Goal: Information Seeking & Learning: Learn about a topic

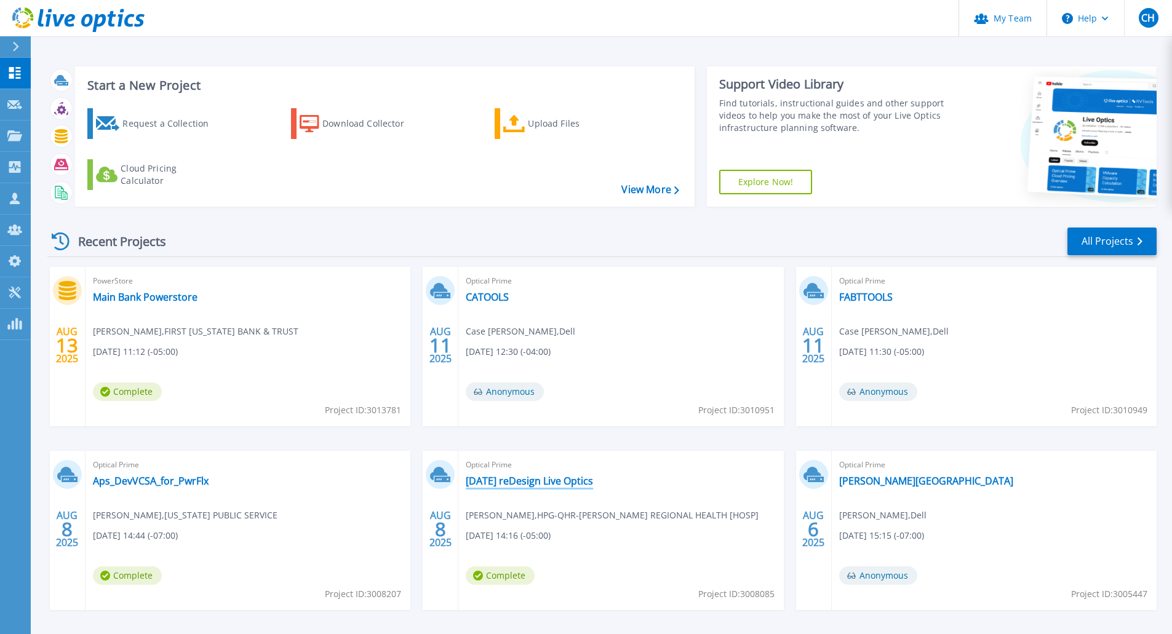
click at [581, 486] on link "[DATE] reDesign Live Optics" at bounding box center [529, 481] width 127 height 12
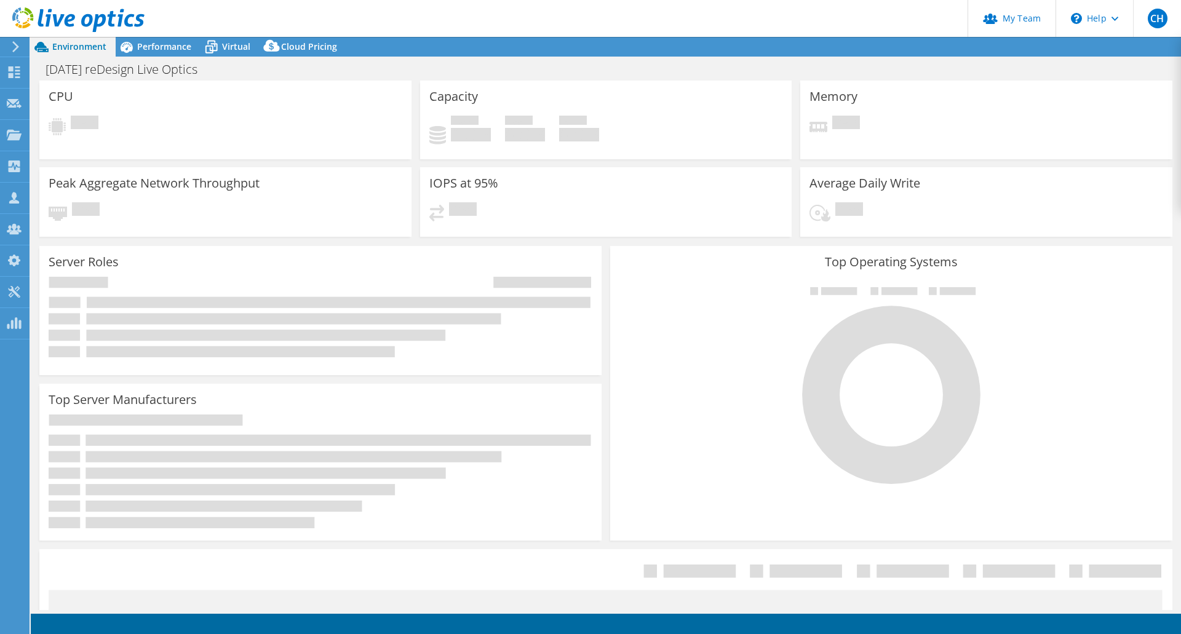
select select "USD"
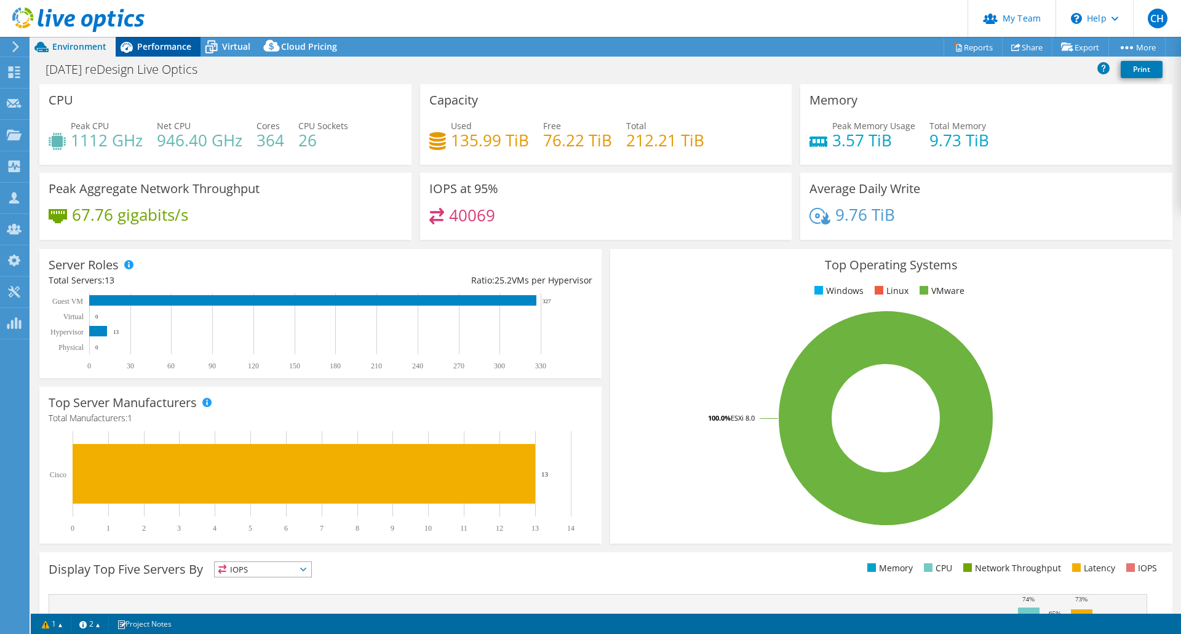
click at [162, 42] on span "Performance" at bounding box center [164, 47] width 54 height 12
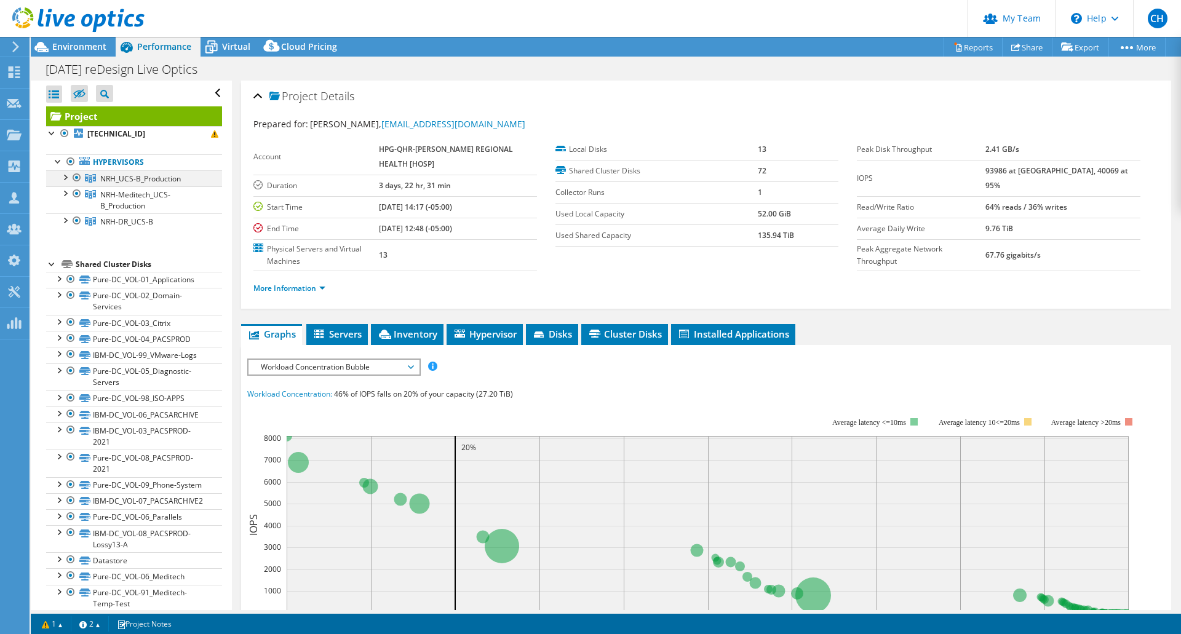
click at [66, 178] on div at bounding box center [64, 176] width 12 height 12
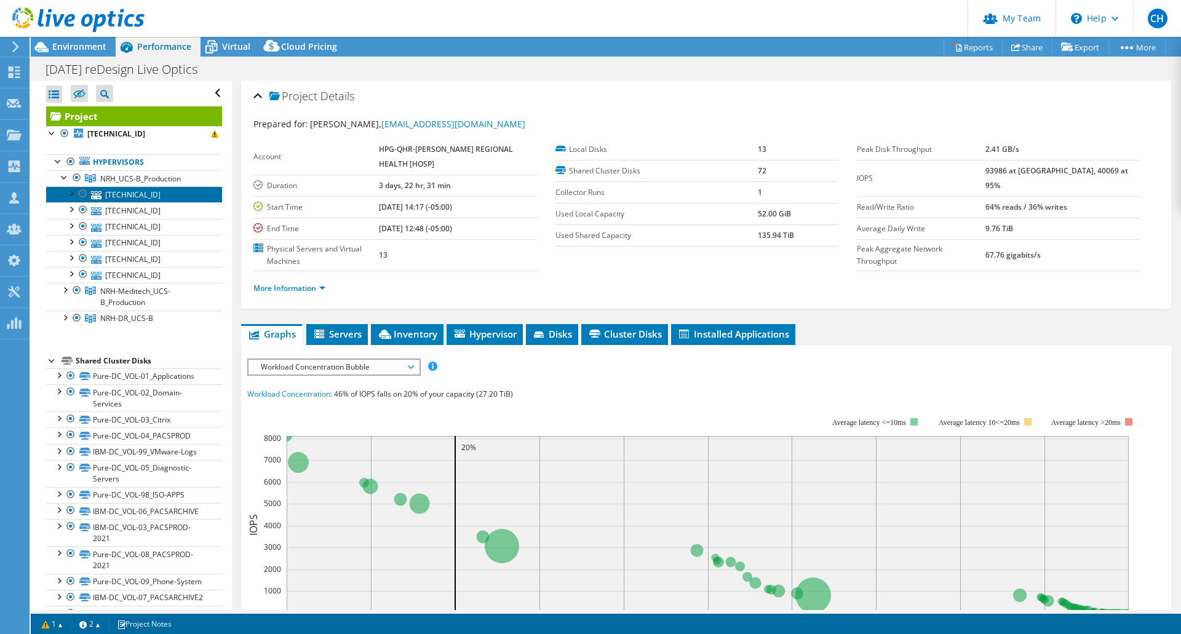
click at [138, 194] on link "[TECHNICAL_ID]" at bounding box center [134, 194] width 176 height 16
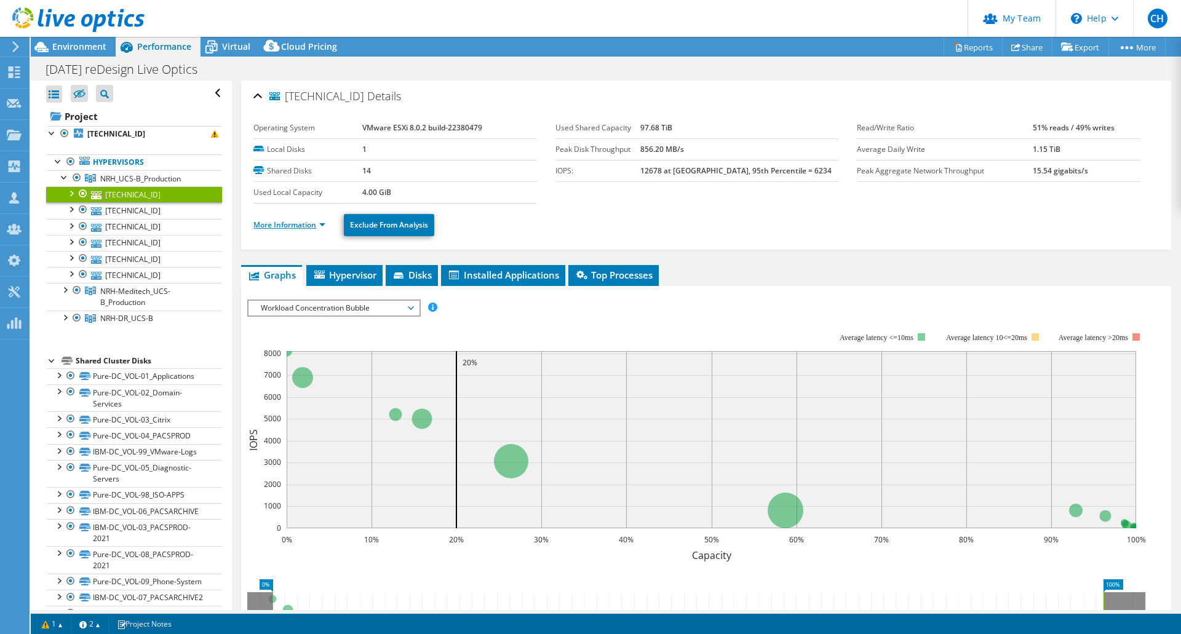
click at [269, 225] on link "More Information" at bounding box center [289, 225] width 72 height 10
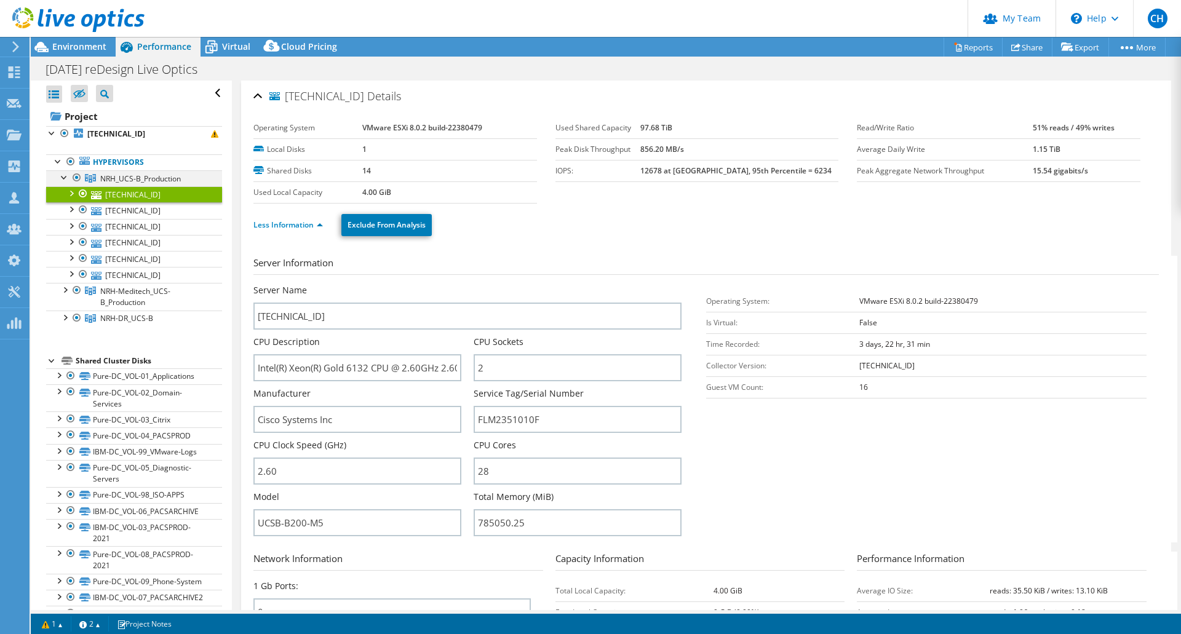
click at [62, 179] on div at bounding box center [64, 176] width 12 height 12
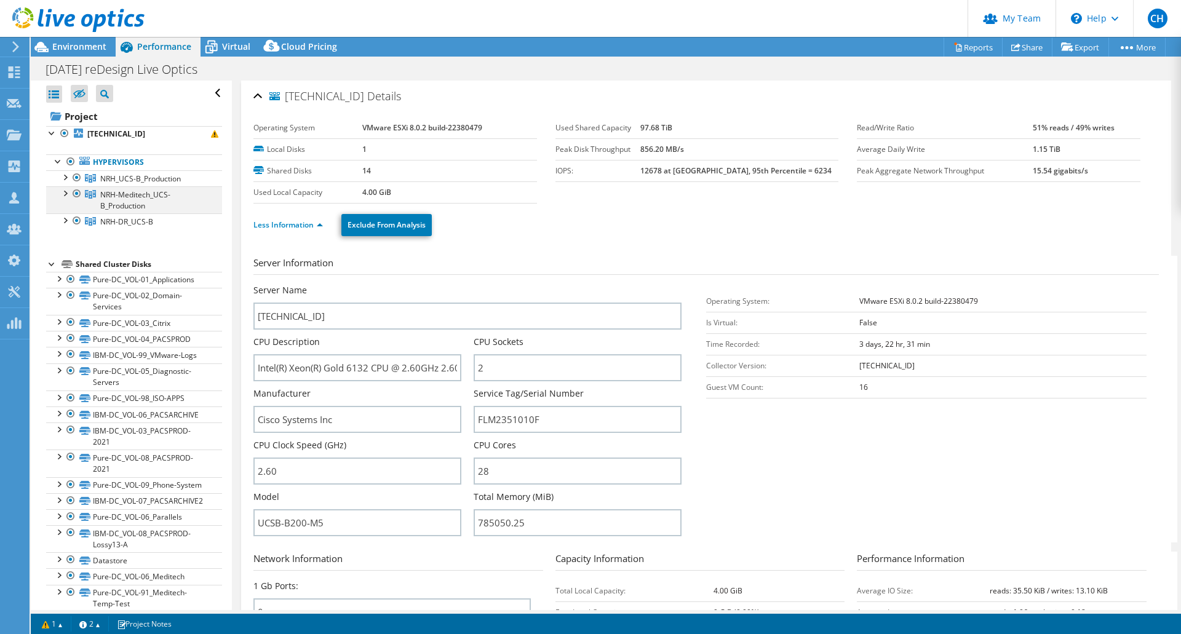
click at [66, 192] on div at bounding box center [64, 192] width 12 height 12
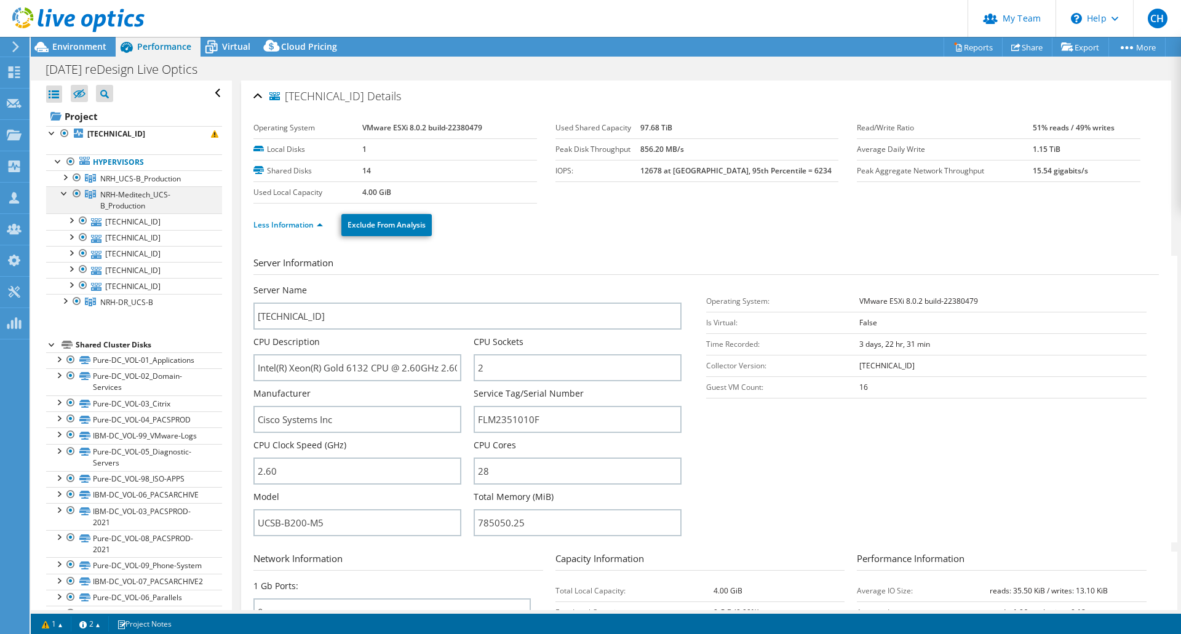
click at [64, 197] on div at bounding box center [64, 192] width 12 height 12
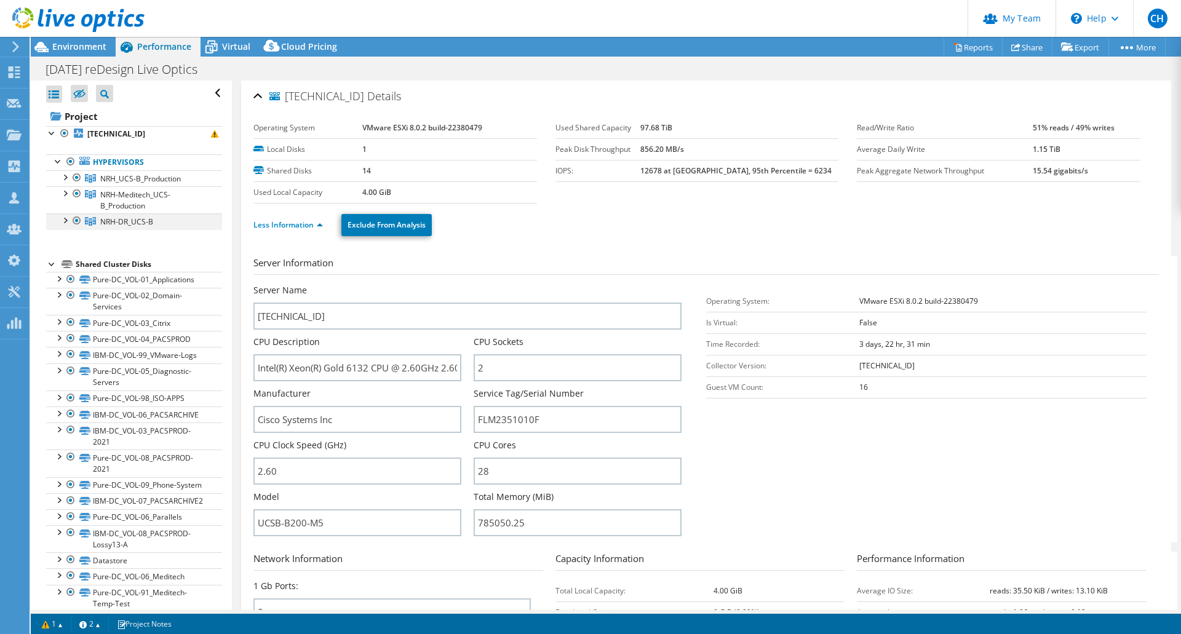
click at [65, 221] on div at bounding box center [64, 219] width 12 height 12
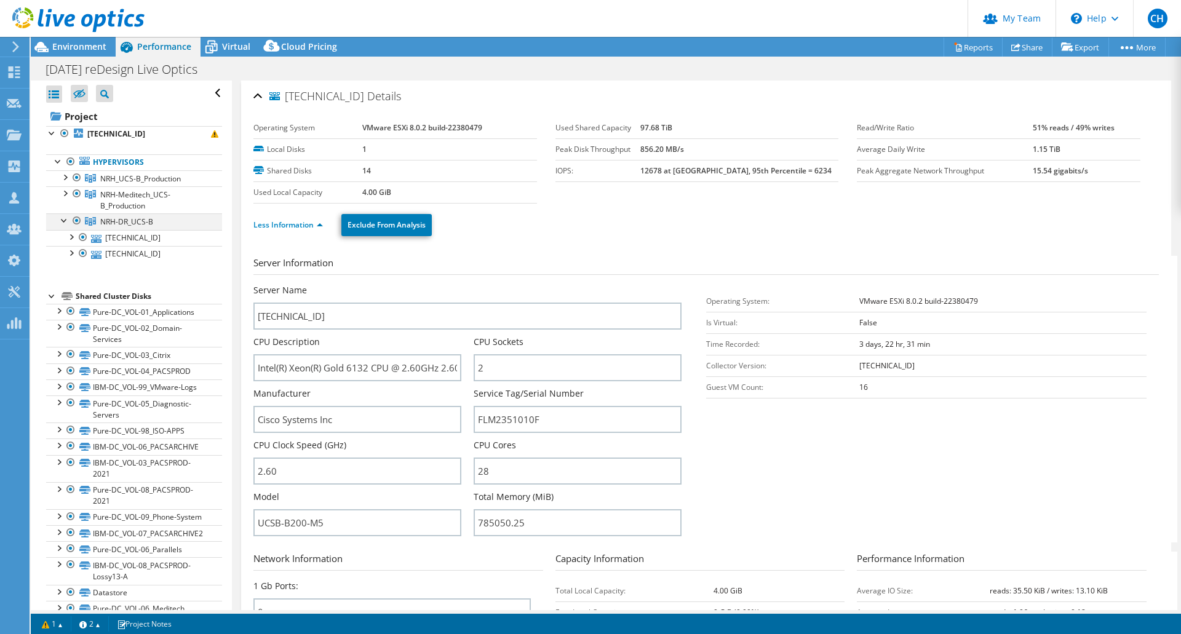
click at [65, 221] on div at bounding box center [64, 219] width 12 height 12
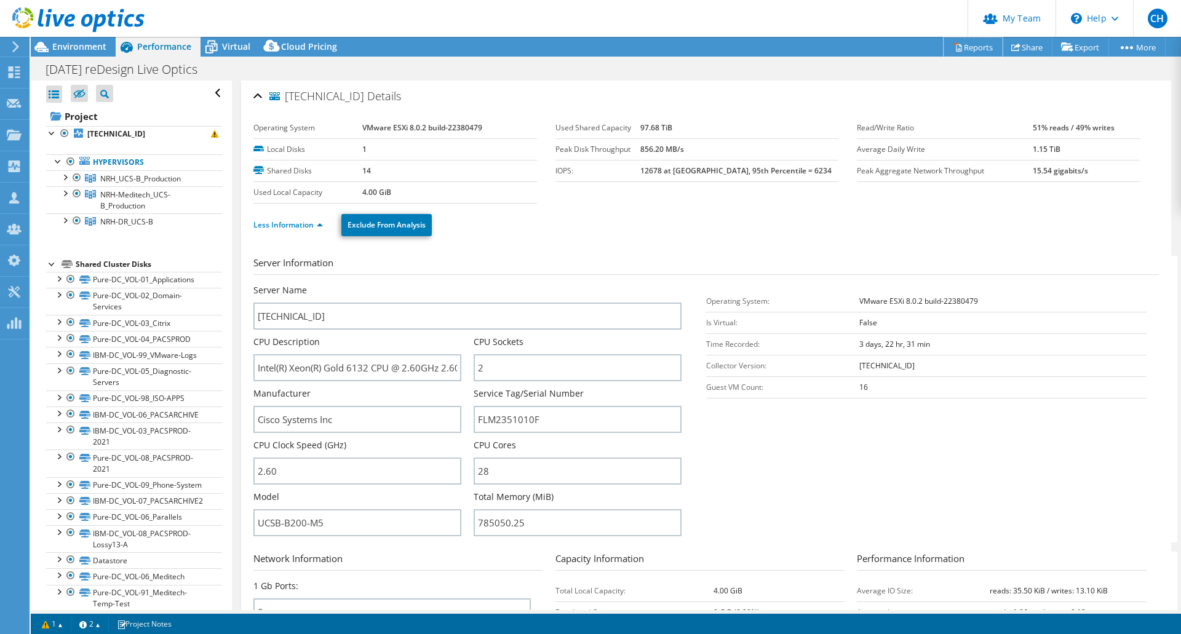
click at [965, 50] on link "Reports" at bounding box center [972, 47] width 59 height 19
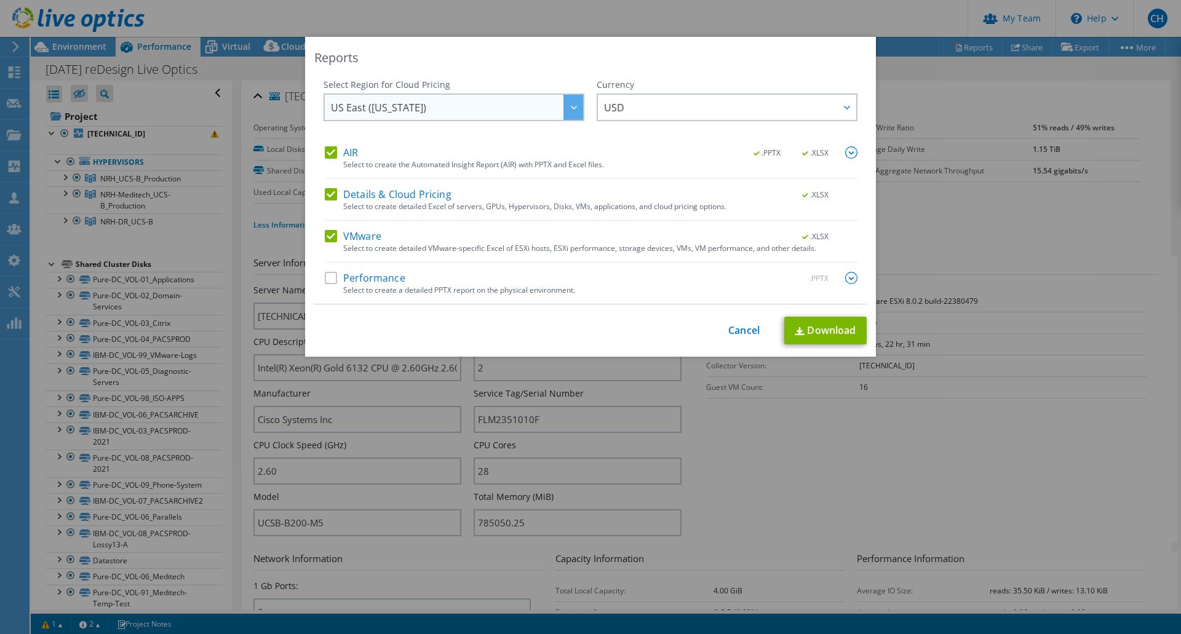
click at [530, 110] on span "US East ([US_STATE])" at bounding box center [457, 107] width 252 height 25
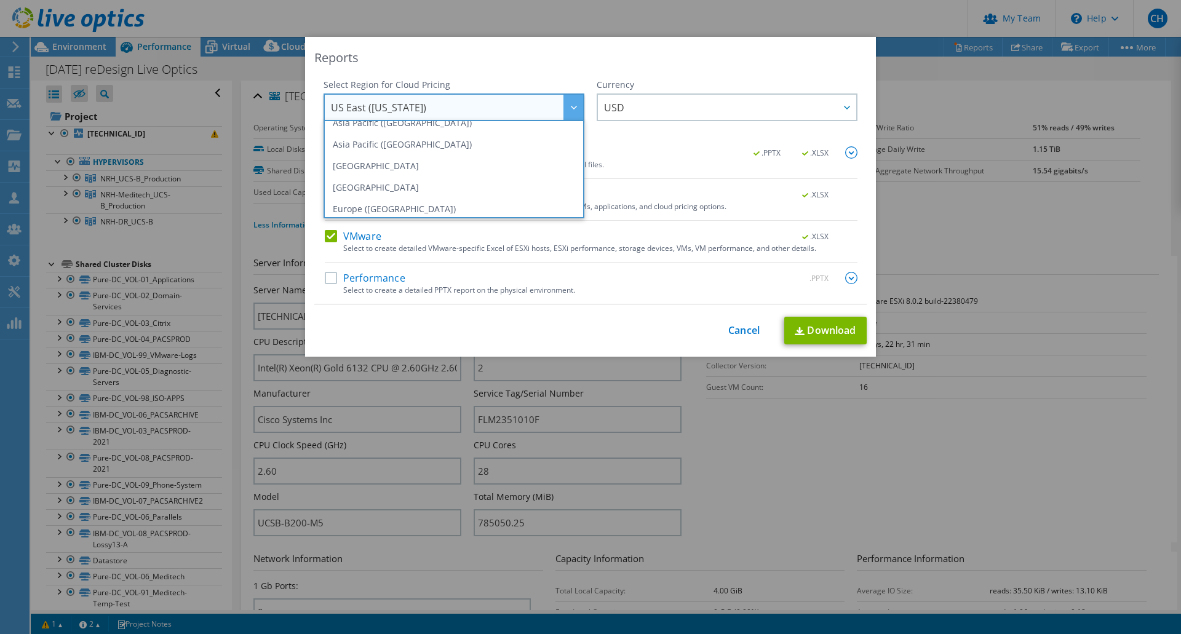
scroll to position [166, 0]
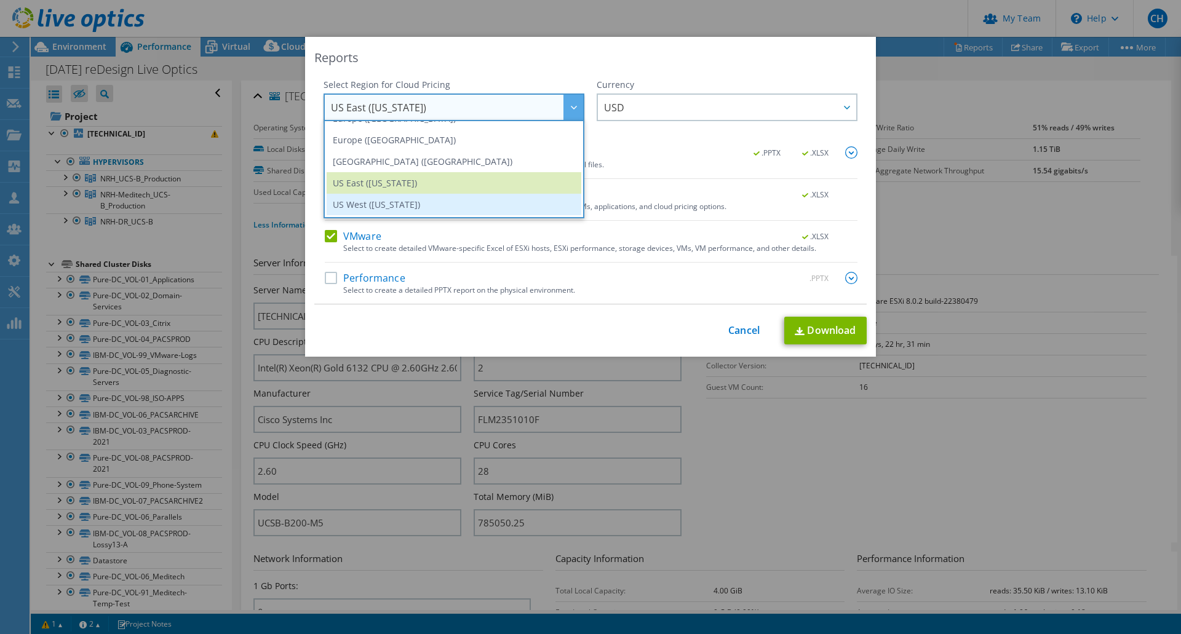
click at [466, 202] on li "US West ([US_STATE])" at bounding box center [454, 205] width 255 height 22
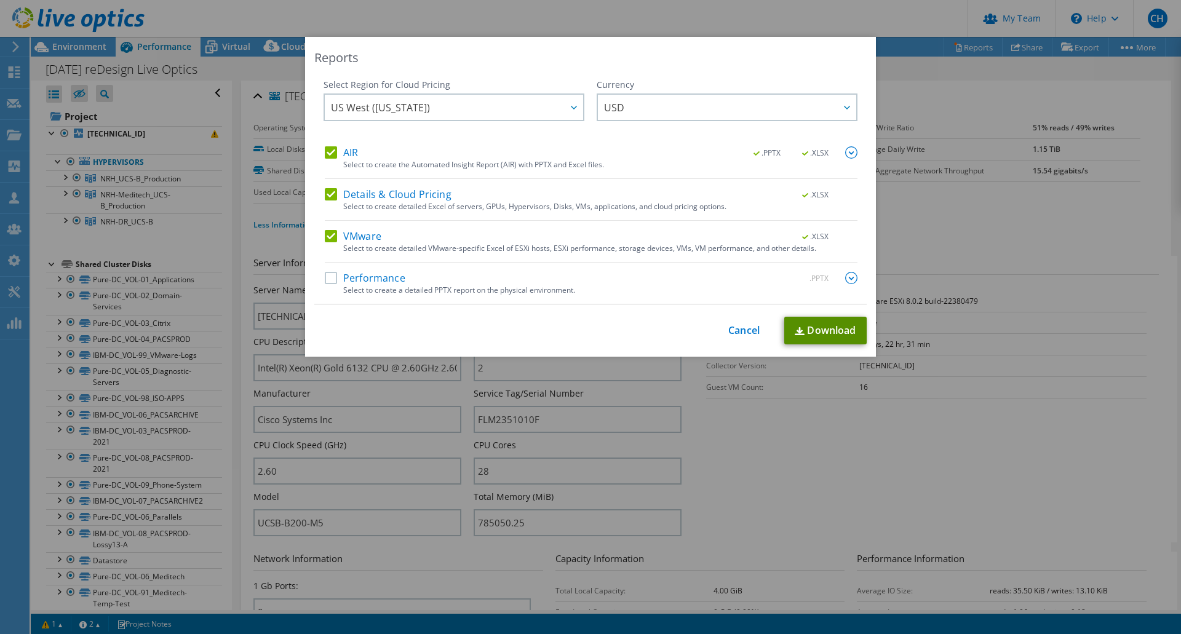
click at [843, 322] on link "Download" at bounding box center [825, 331] width 82 height 28
click at [963, 483] on div "Reports Select Region for Cloud Pricing Asia Pacific ([GEOGRAPHIC_DATA]) [GEOGR…" at bounding box center [590, 317] width 1181 height 560
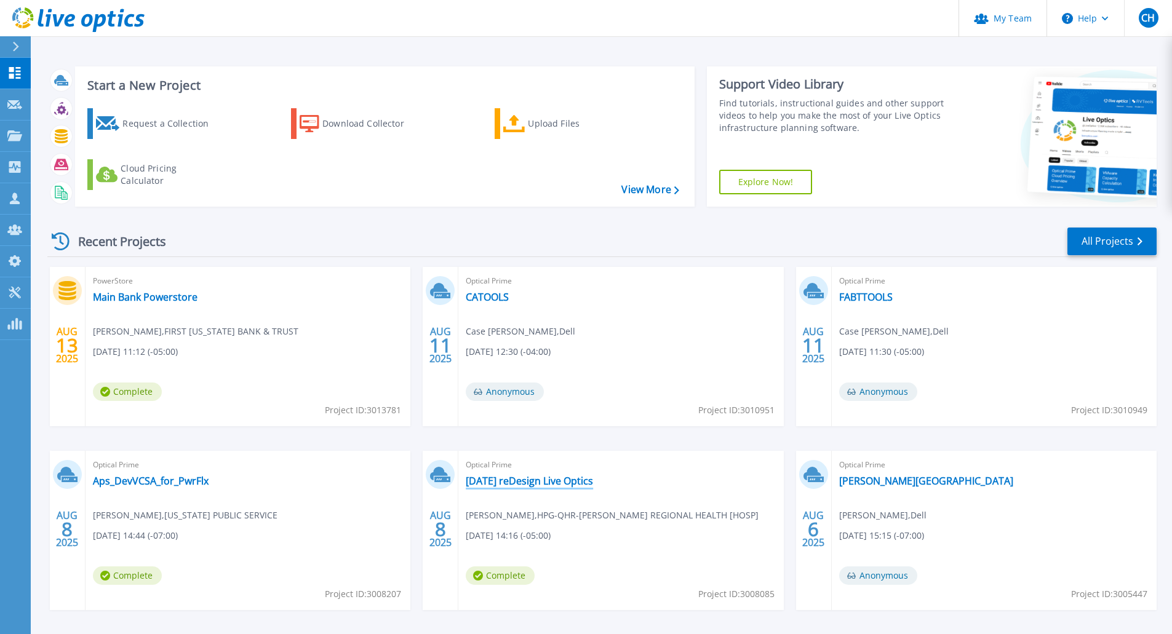
click at [568, 480] on link "[DATE] reDesign Live Optics" at bounding box center [529, 481] width 127 height 12
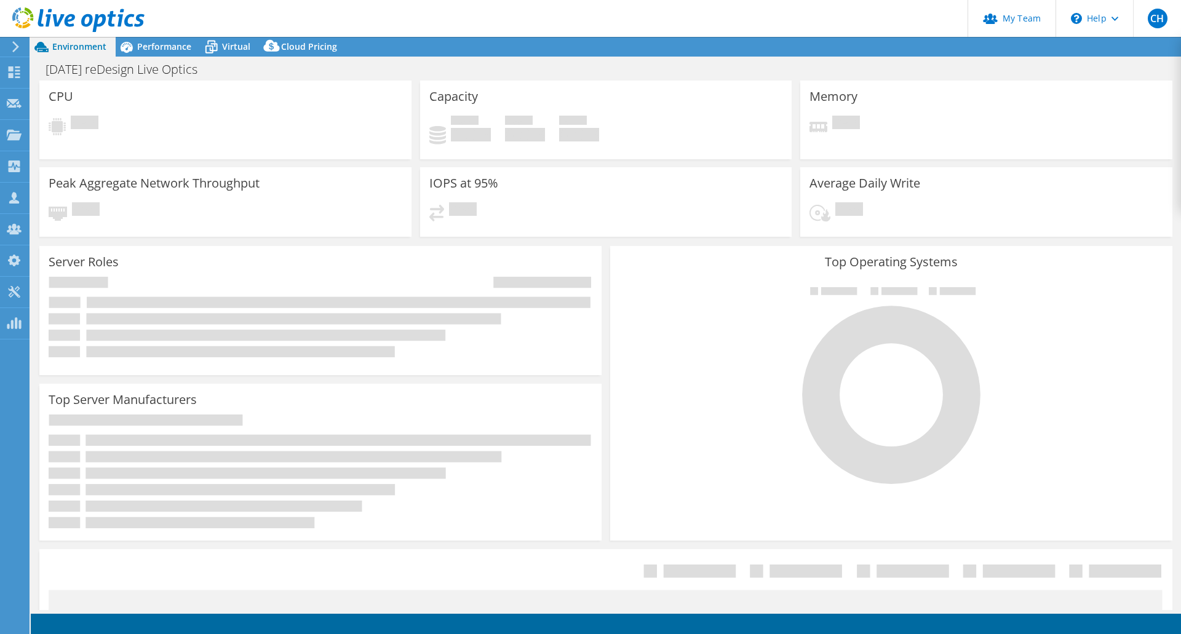
select select "USWest"
select select "USD"
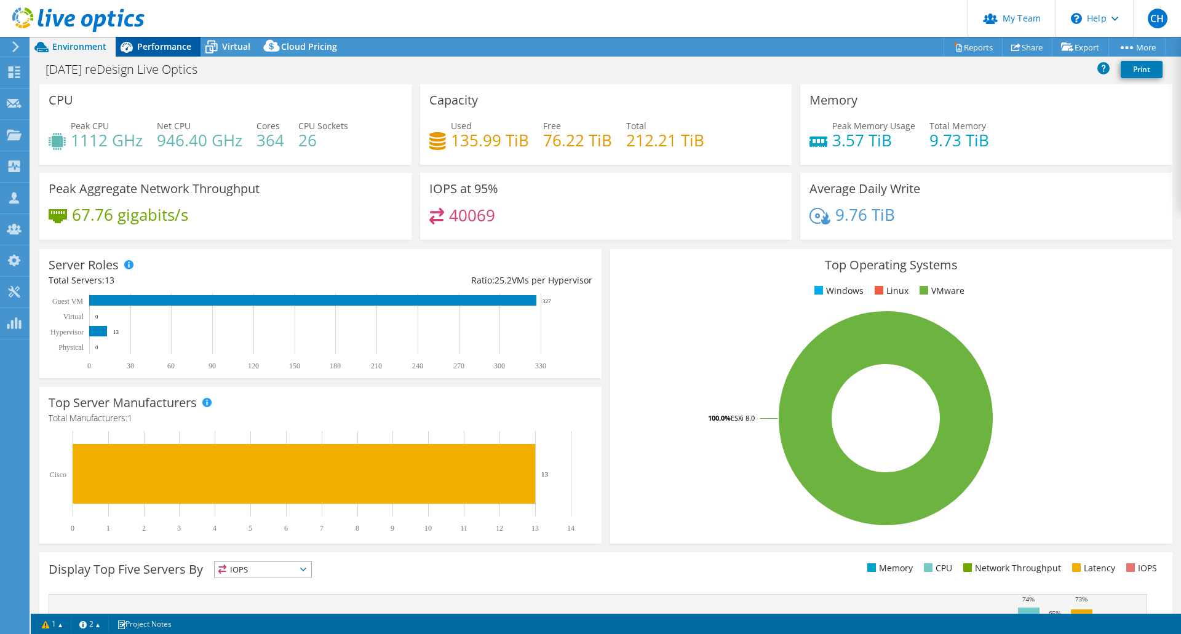
click at [162, 51] on span "Performance" at bounding box center [164, 47] width 54 height 12
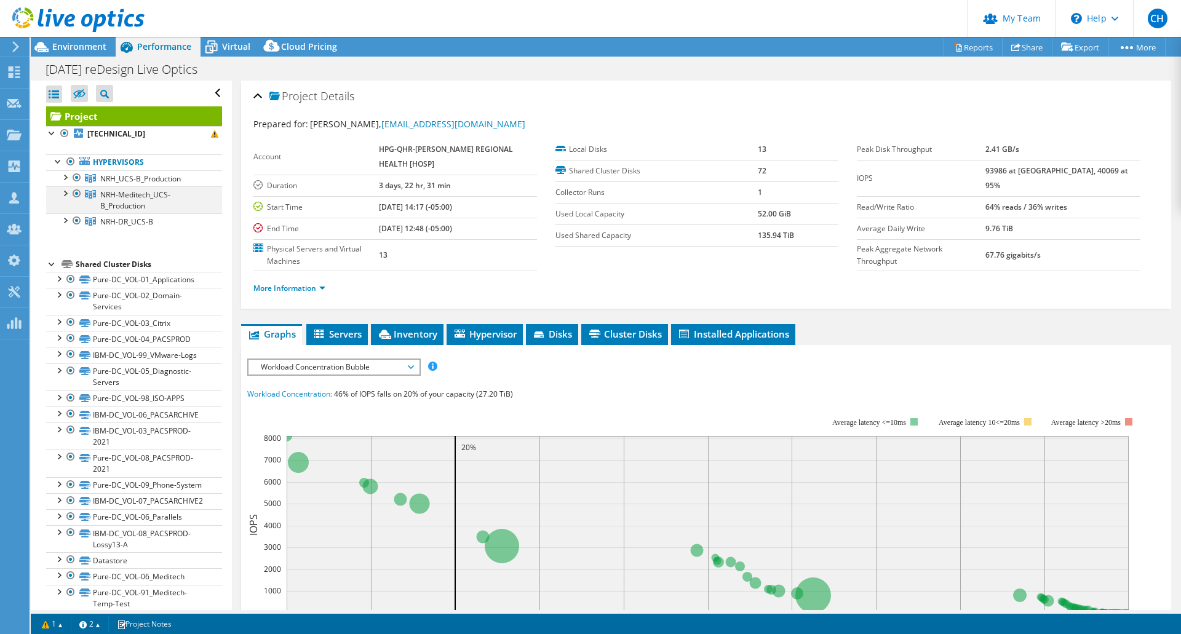
click at [74, 194] on div at bounding box center [77, 193] width 12 height 15
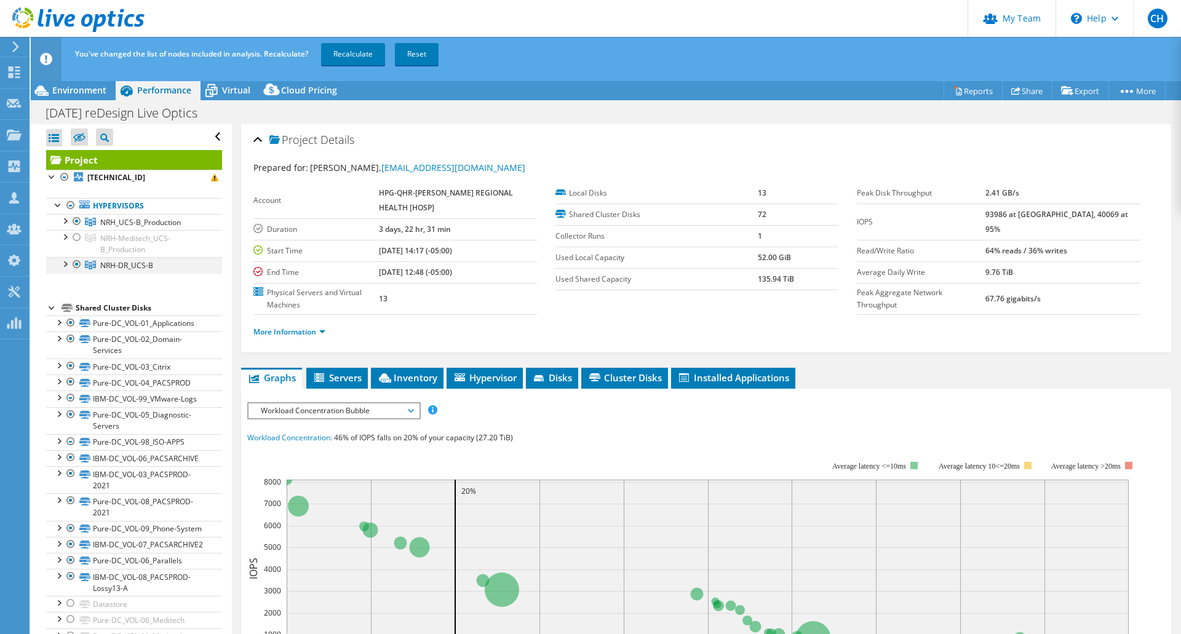
click at [74, 265] on div at bounding box center [77, 264] width 12 height 15
click at [370, 60] on link "Recalculate" at bounding box center [353, 54] width 64 height 22
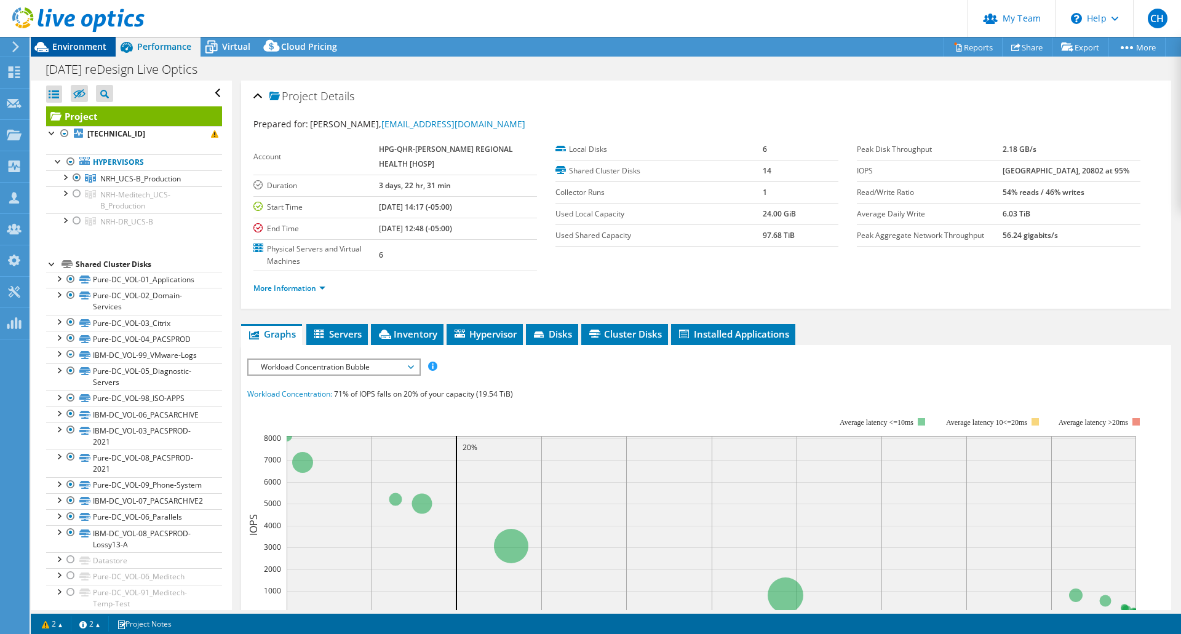
click at [62, 47] on span "Environment" at bounding box center [79, 47] width 54 height 12
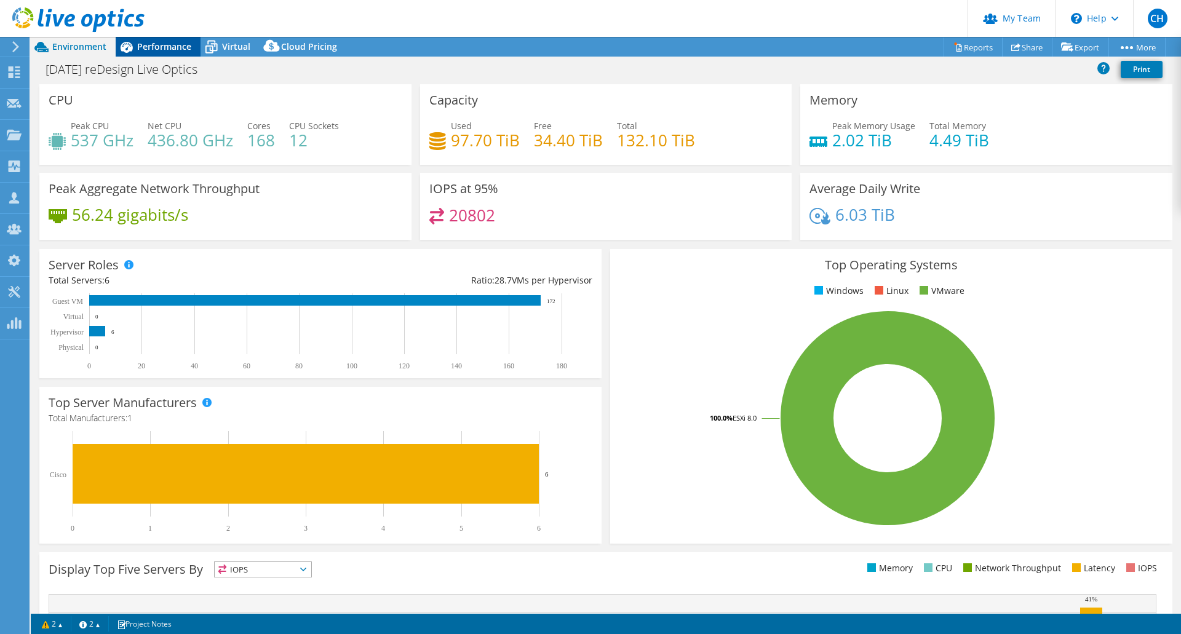
click at [151, 45] on span "Performance" at bounding box center [164, 47] width 54 height 12
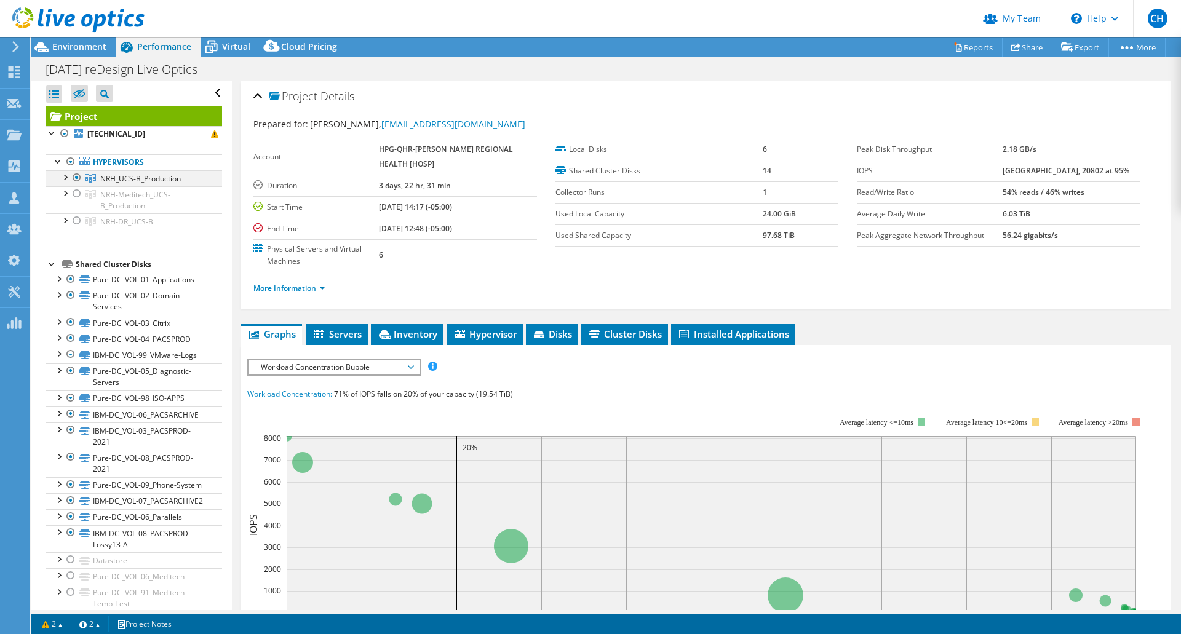
click at [76, 180] on div at bounding box center [77, 177] width 12 height 15
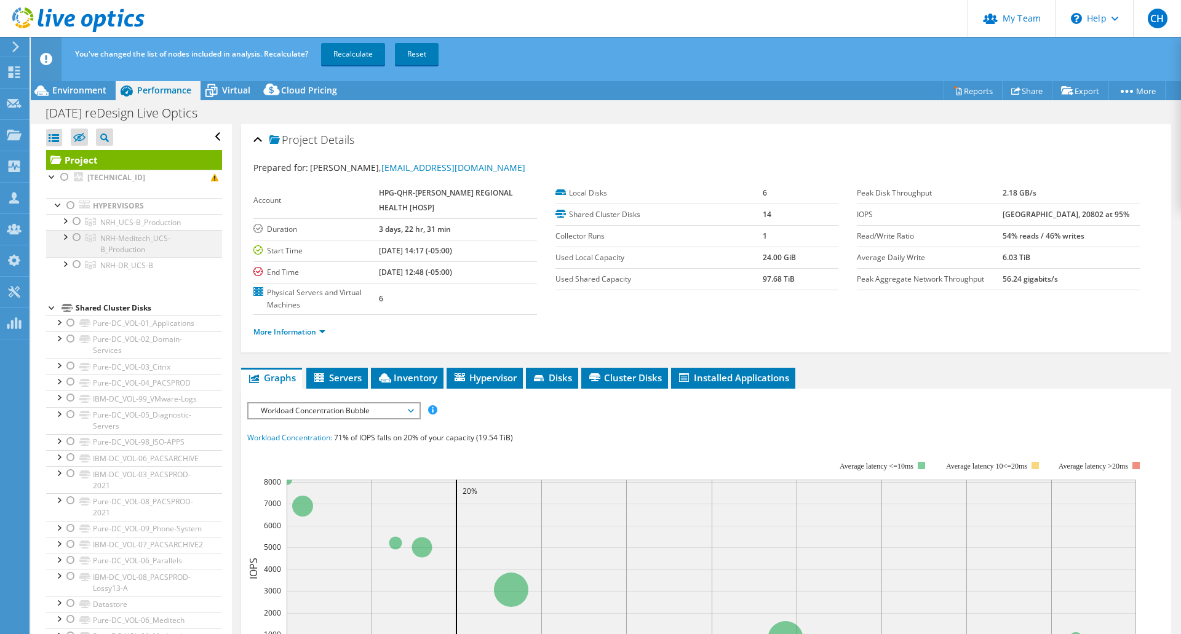
click at [75, 236] on div at bounding box center [77, 237] width 12 height 15
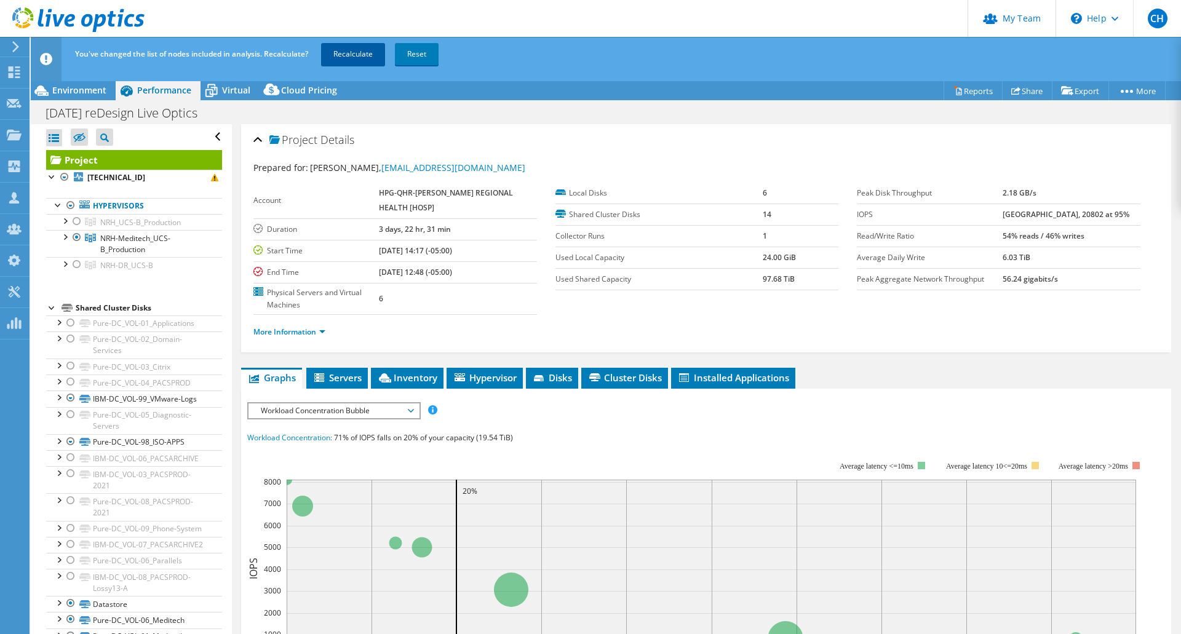
click at [349, 52] on link "Recalculate" at bounding box center [353, 54] width 64 height 22
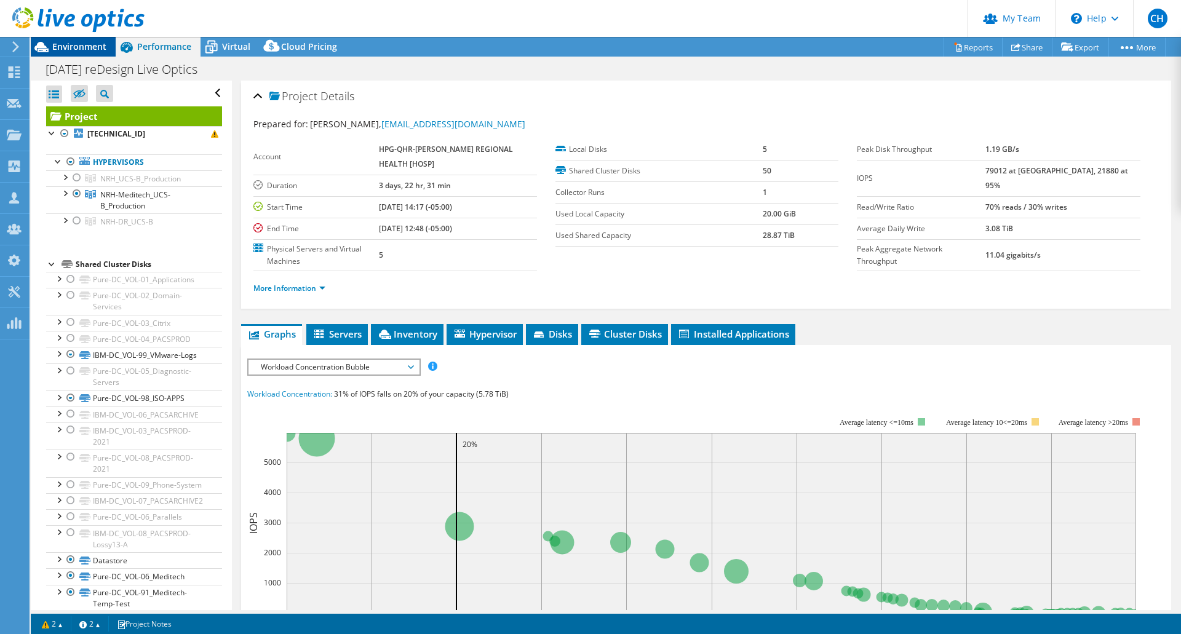
click at [85, 48] on span "Environment" at bounding box center [79, 47] width 54 height 12
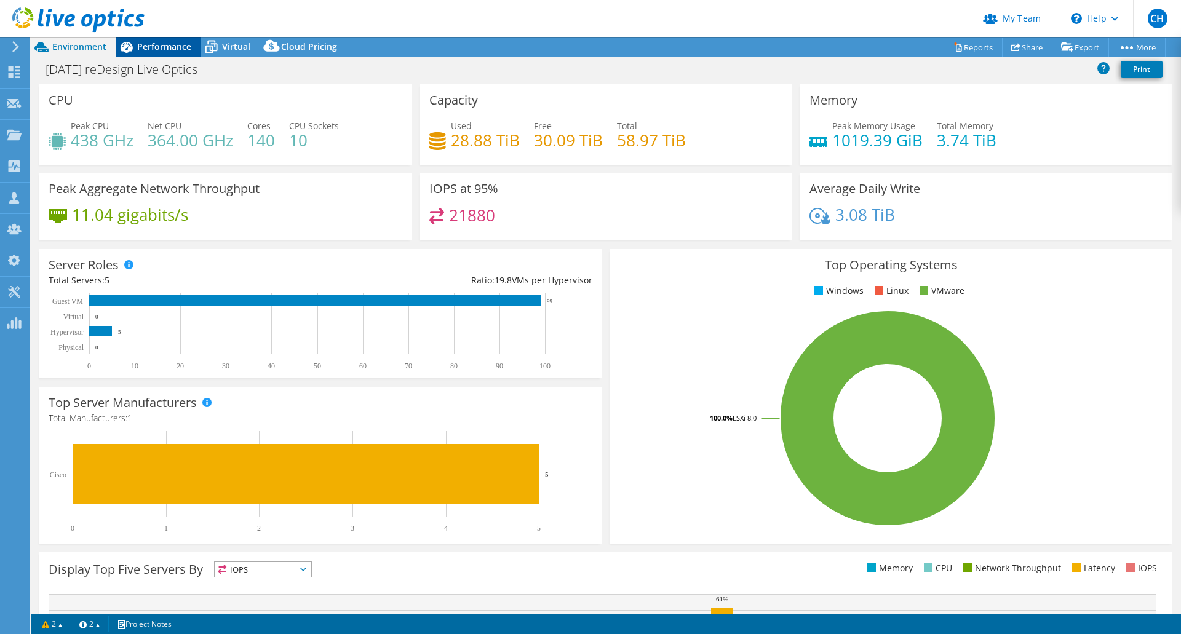
click at [143, 44] on span "Performance" at bounding box center [164, 47] width 54 height 12
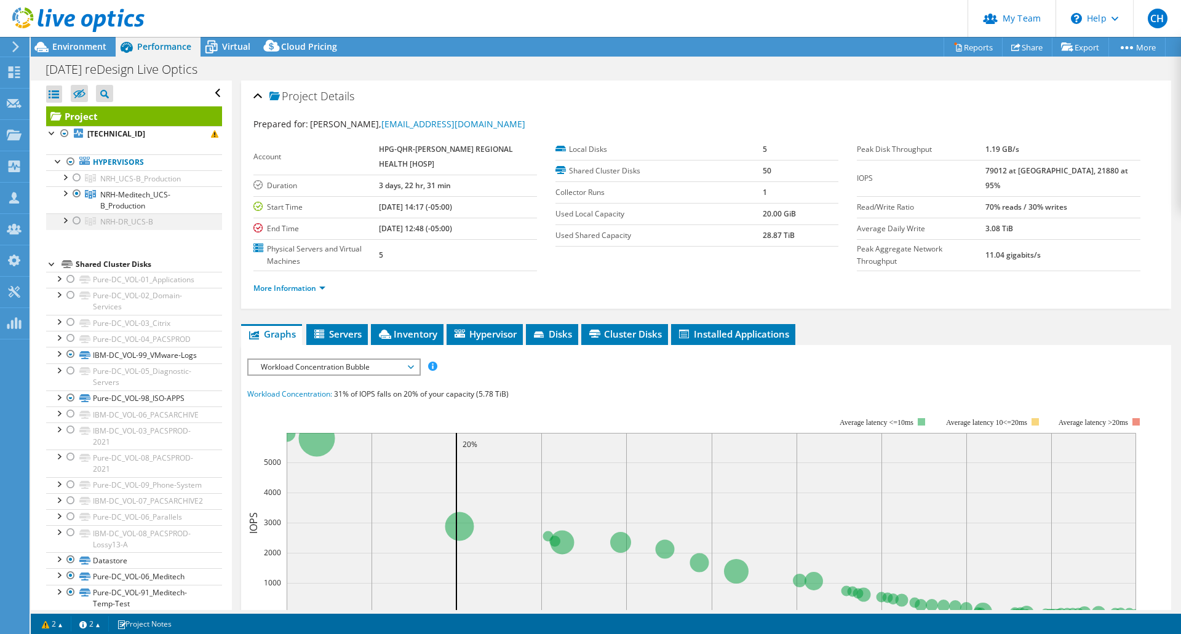
click at [77, 219] on div at bounding box center [77, 220] width 12 height 15
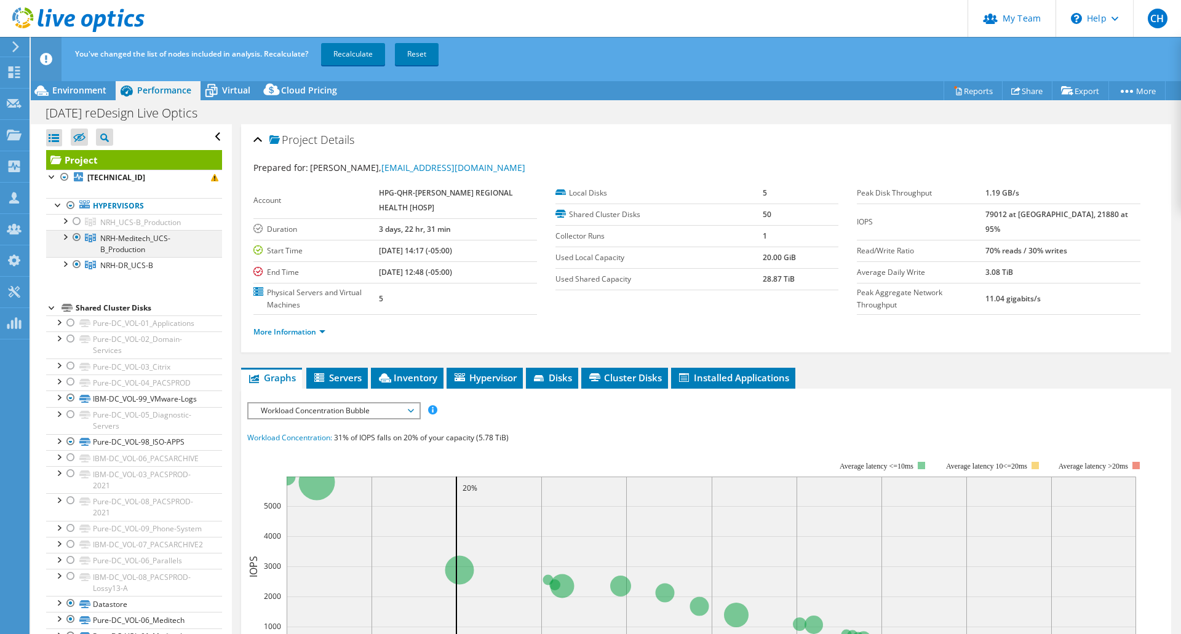
click at [78, 234] on div at bounding box center [77, 237] width 12 height 15
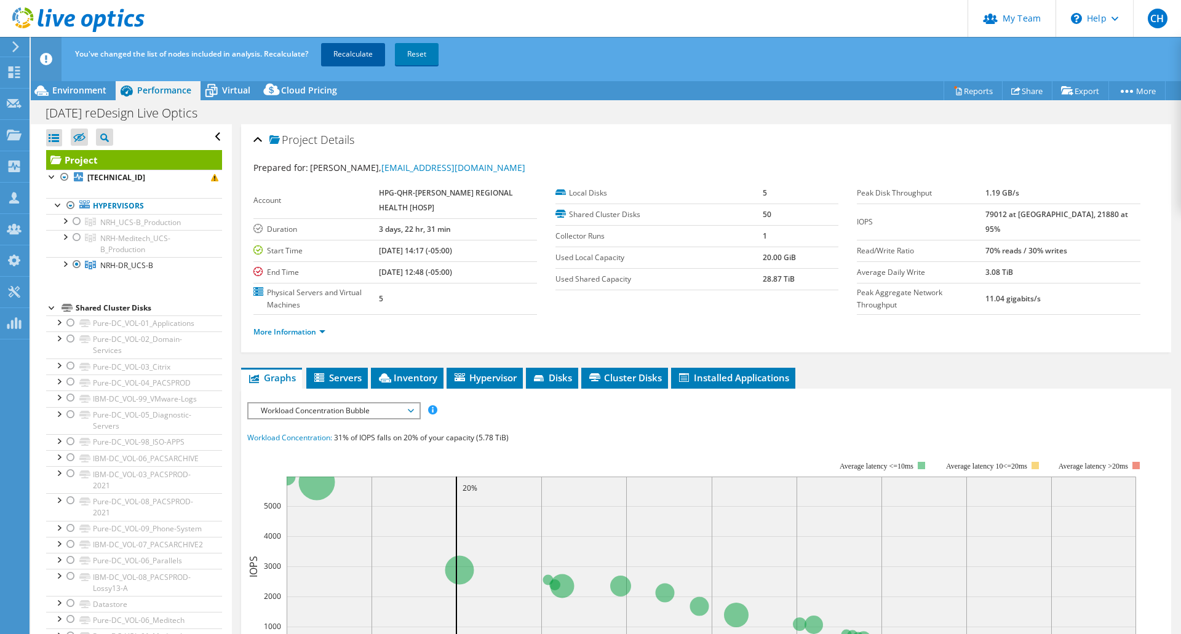
click at [368, 53] on link "Recalculate" at bounding box center [353, 54] width 64 height 22
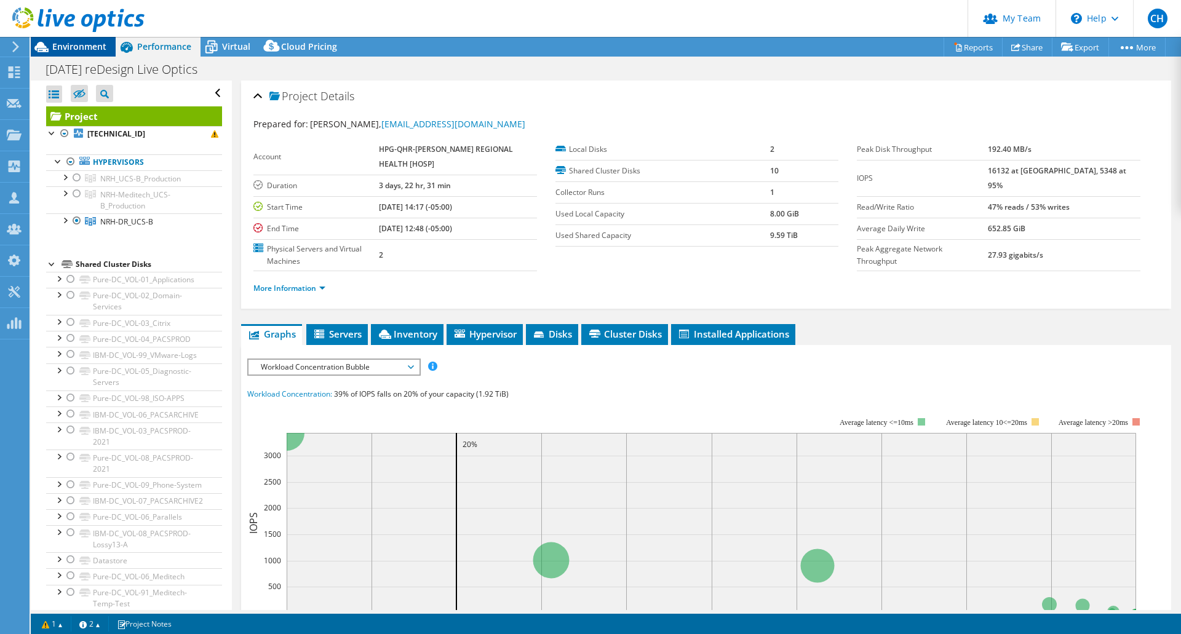
click at [65, 46] on span "Environment" at bounding box center [79, 47] width 54 height 12
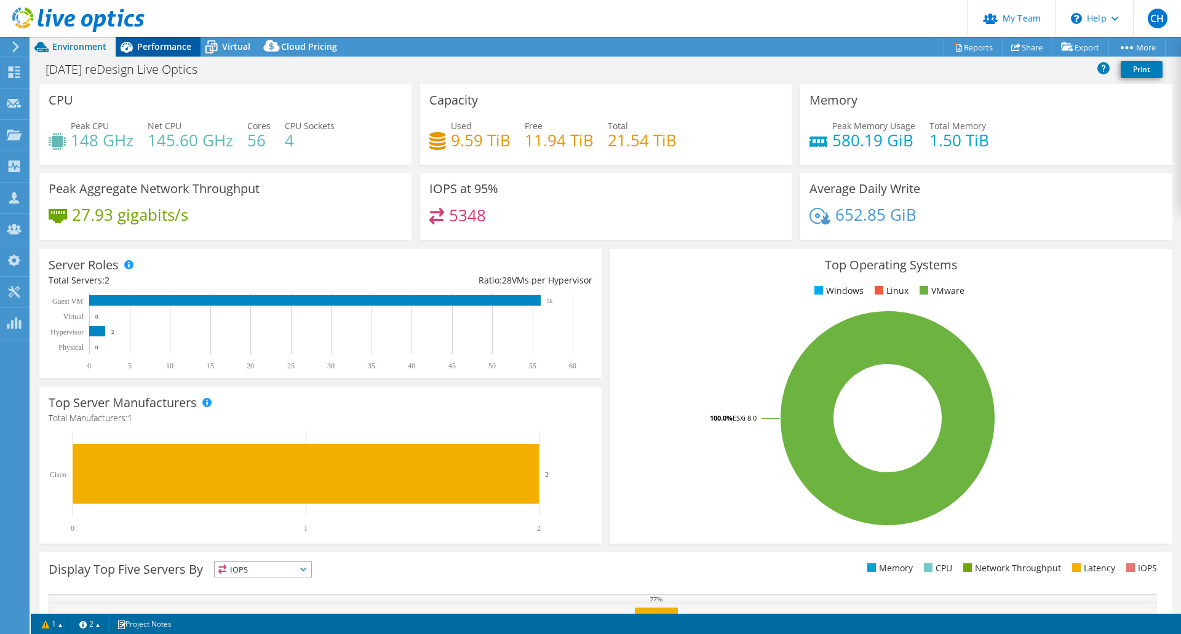
click at [180, 45] on span "Performance" at bounding box center [164, 47] width 54 height 12
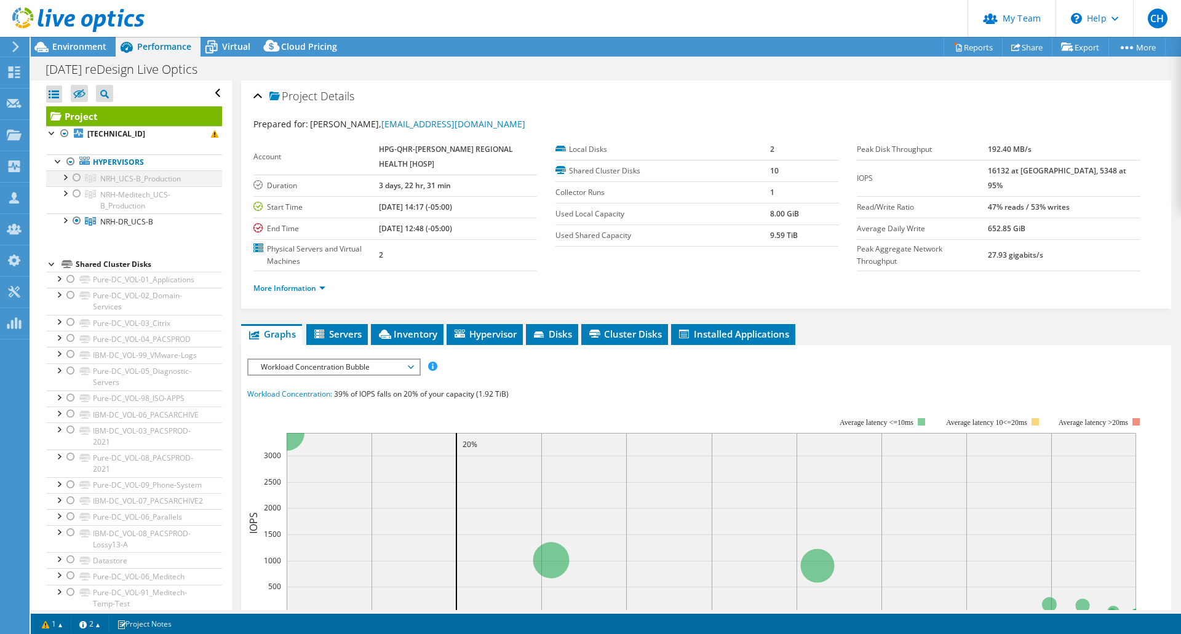
click at [76, 175] on div at bounding box center [77, 177] width 12 height 15
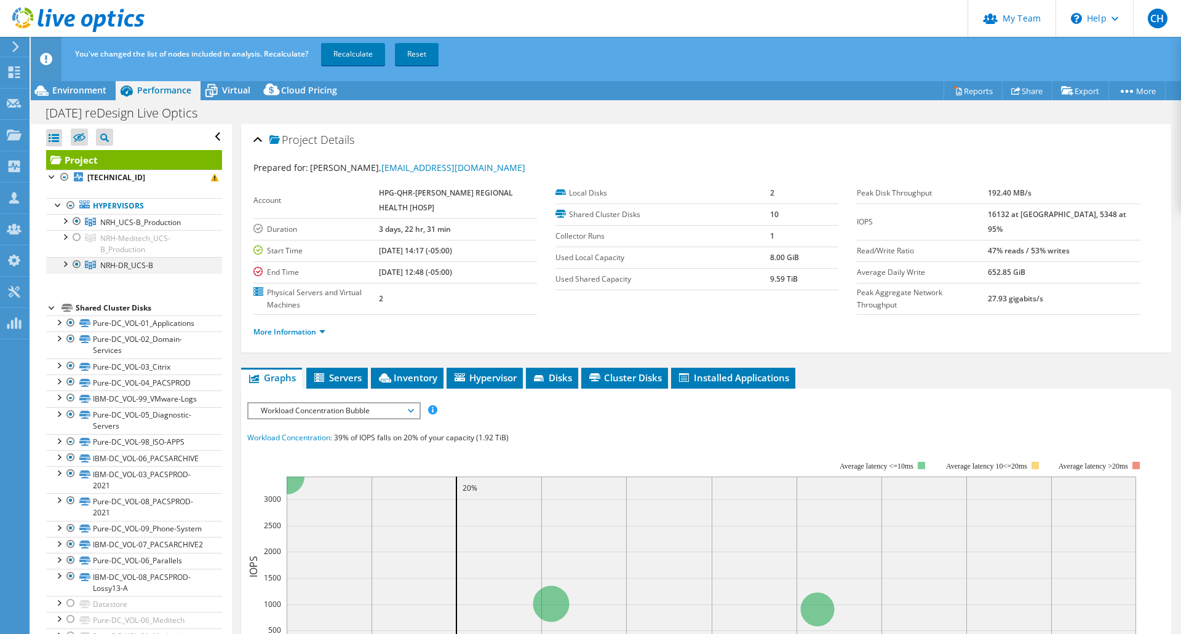
click at [77, 263] on div at bounding box center [77, 264] width 12 height 15
click at [361, 58] on link "Recalculate" at bounding box center [353, 54] width 64 height 22
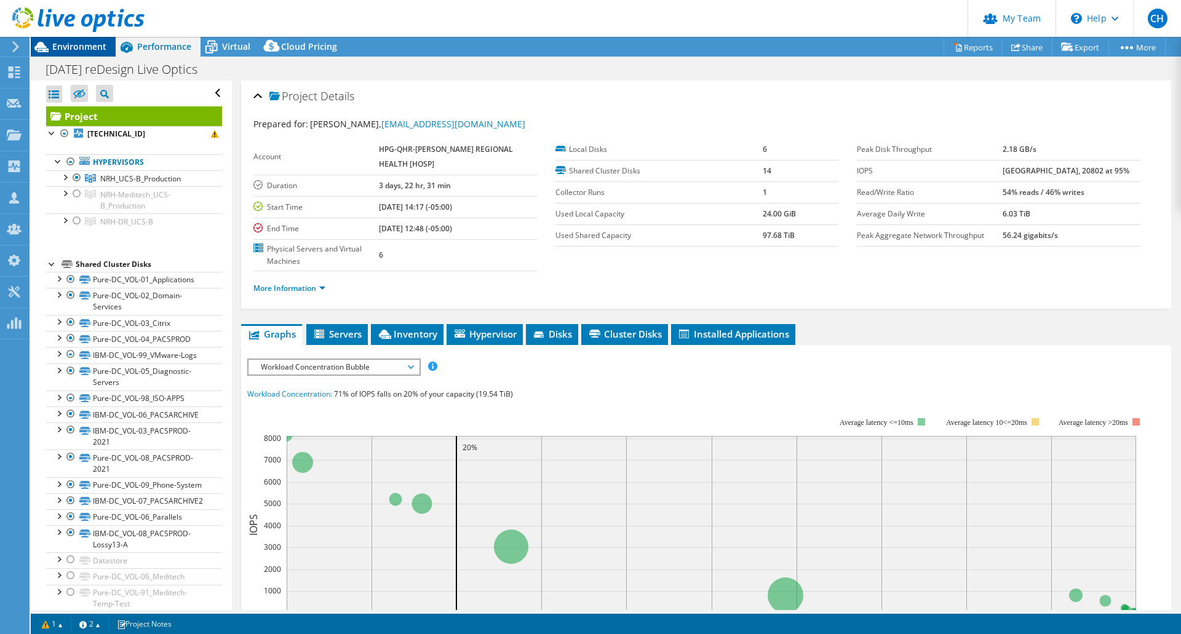
click at [64, 46] on span "Environment" at bounding box center [79, 47] width 54 height 12
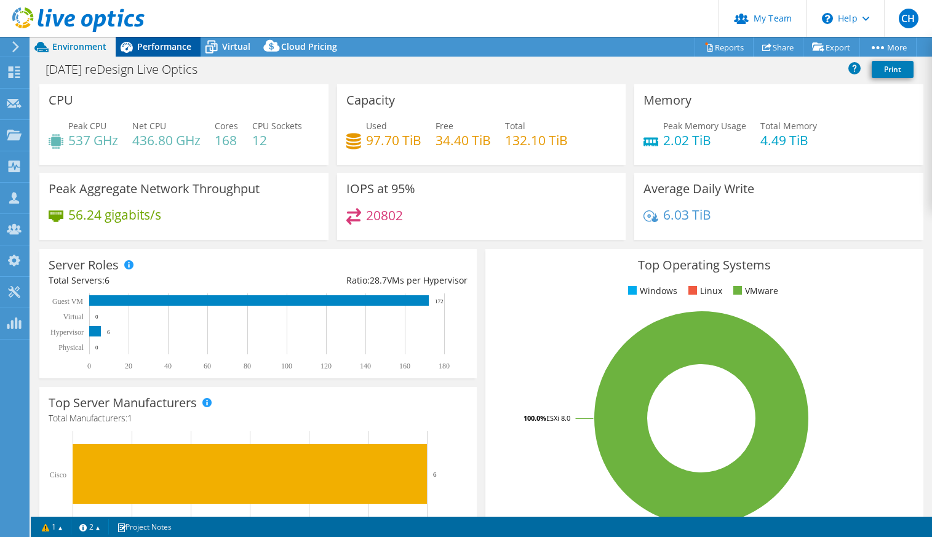
click at [156, 41] on span "Performance" at bounding box center [164, 47] width 54 height 12
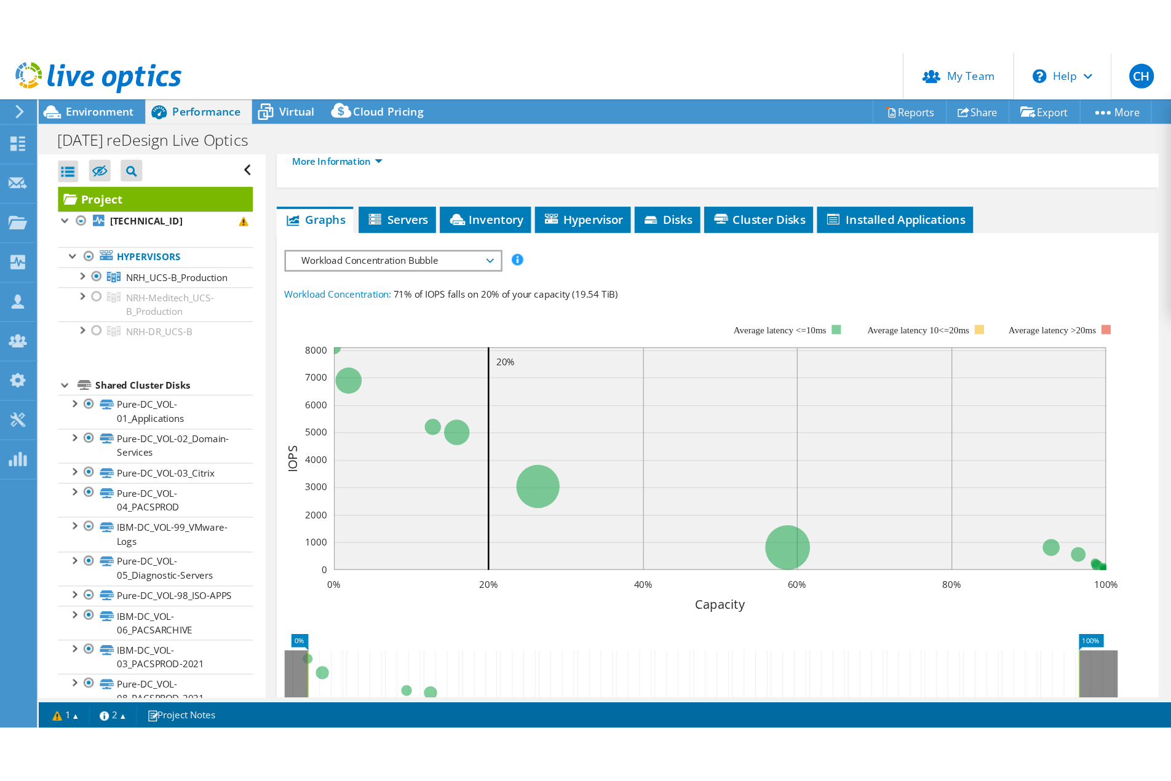
scroll to position [205, 0]
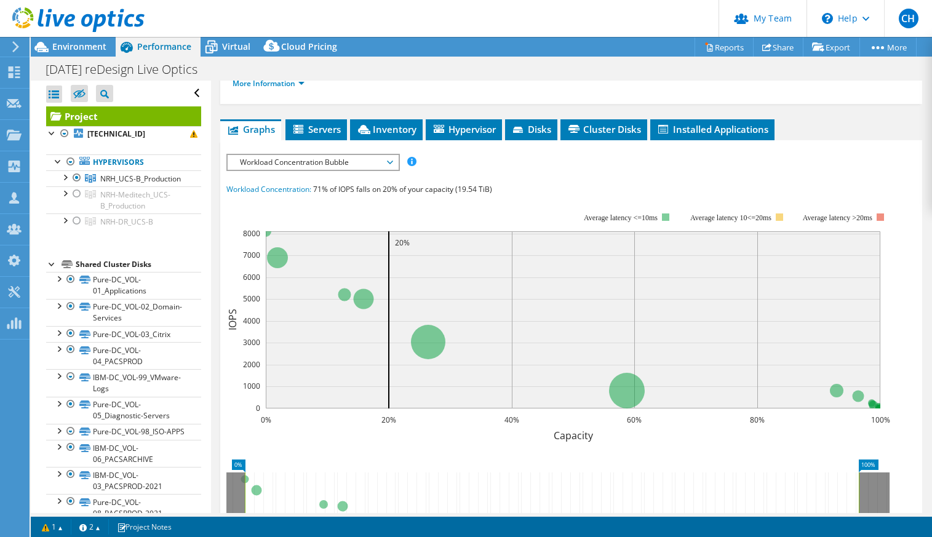
click at [363, 157] on span "Workload Concentration Bubble" at bounding box center [313, 162] width 158 height 15
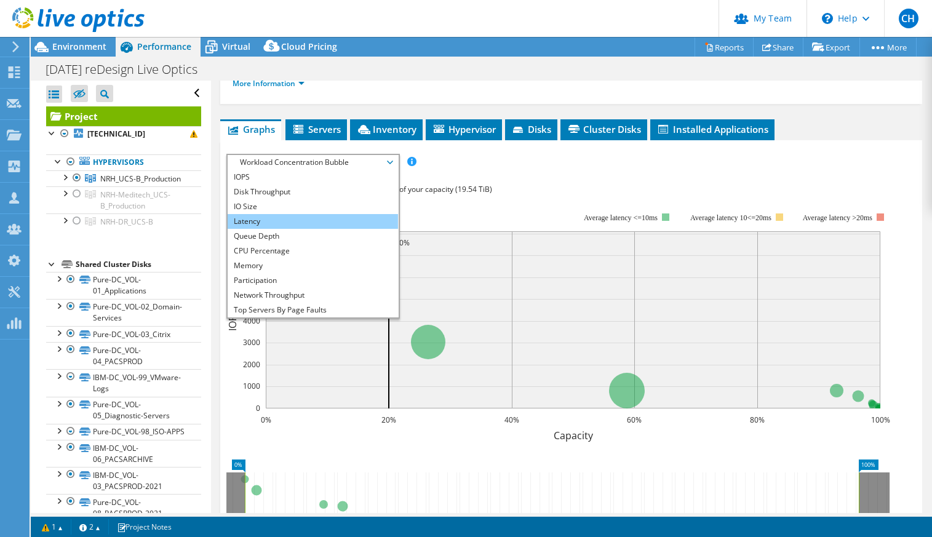
click at [329, 217] on li "Latency" at bounding box center [313, 221] width 170 height 15
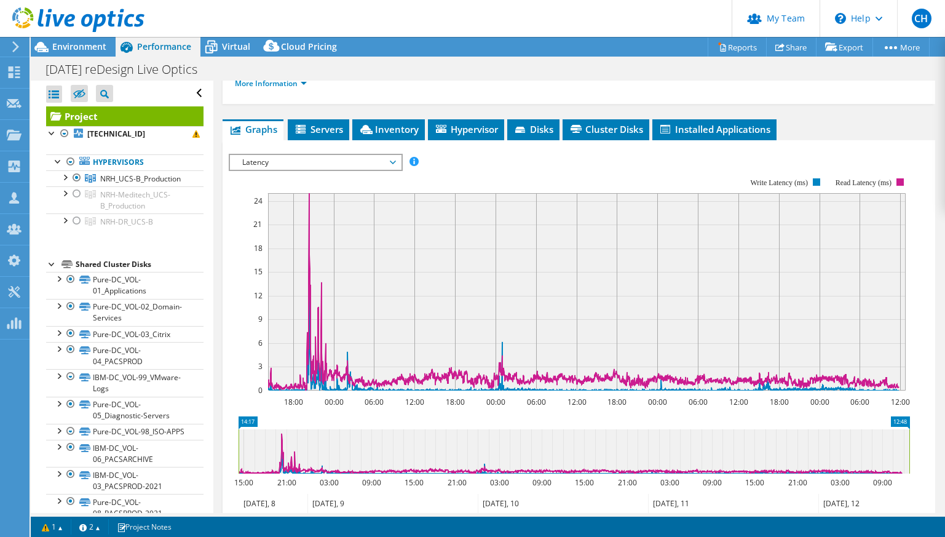
click at [321, 160] on span "Latency" at bounding box center [315, 162] width 158 height 15
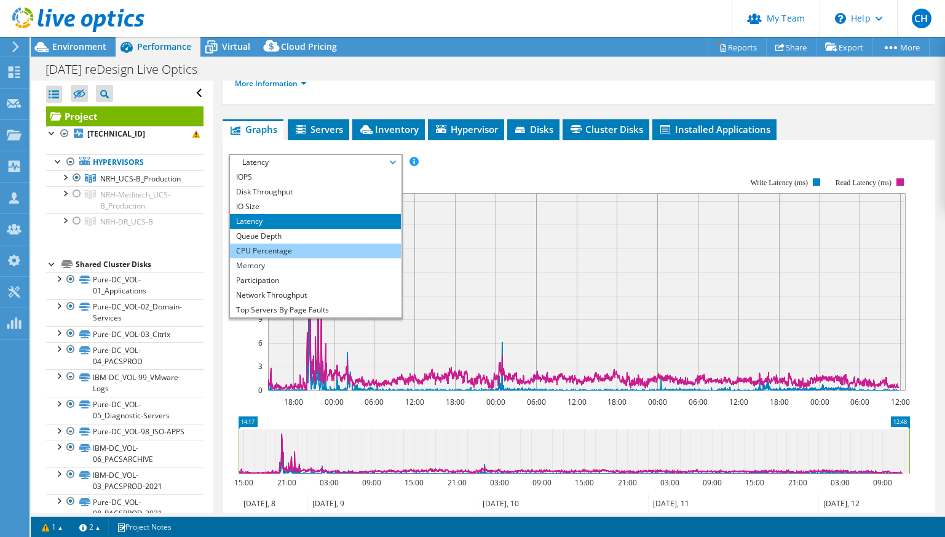
click at [311, 253] on li "CPU Percentage" at bounding box center [315, 251] width 170 height 15
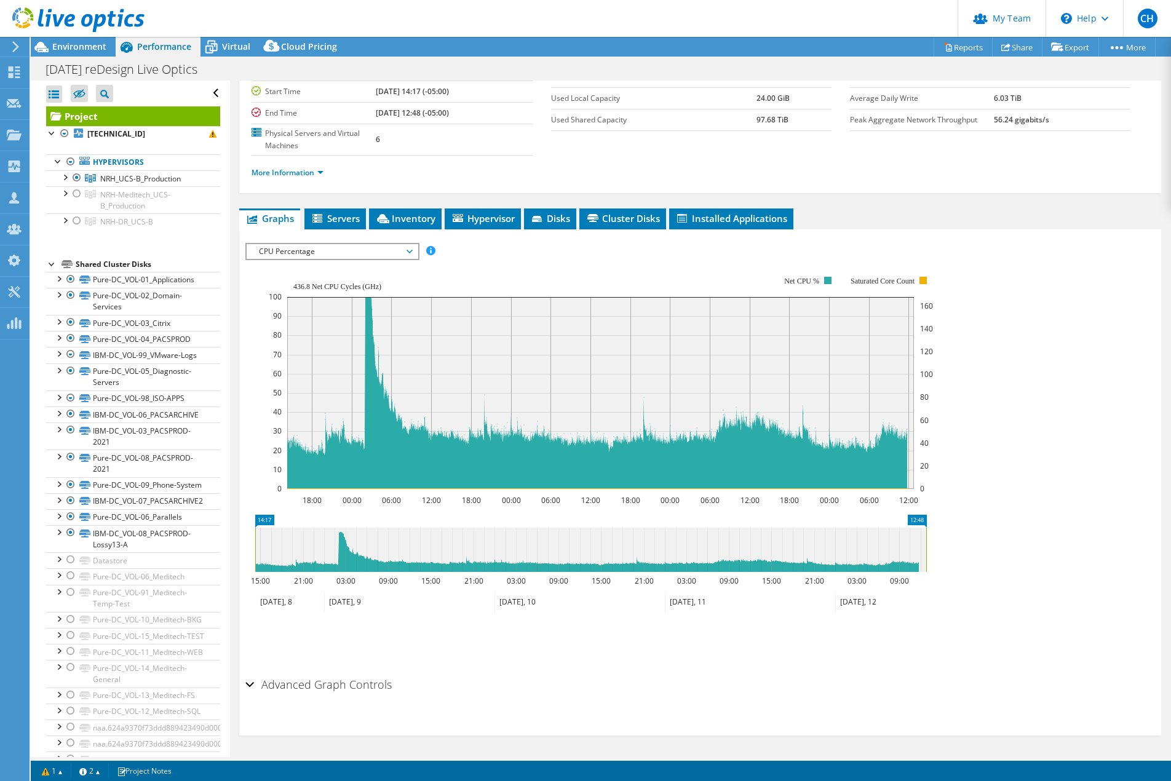
scroll to position [116, 0]
